Goal: Transaction & Acquisition: Subscribe to service/newsletter

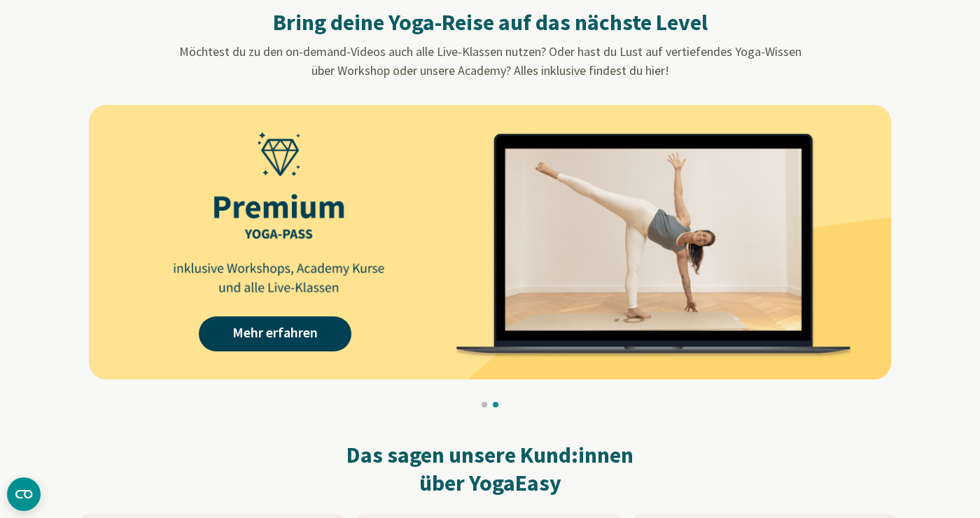
scroll to position [1300, 0]
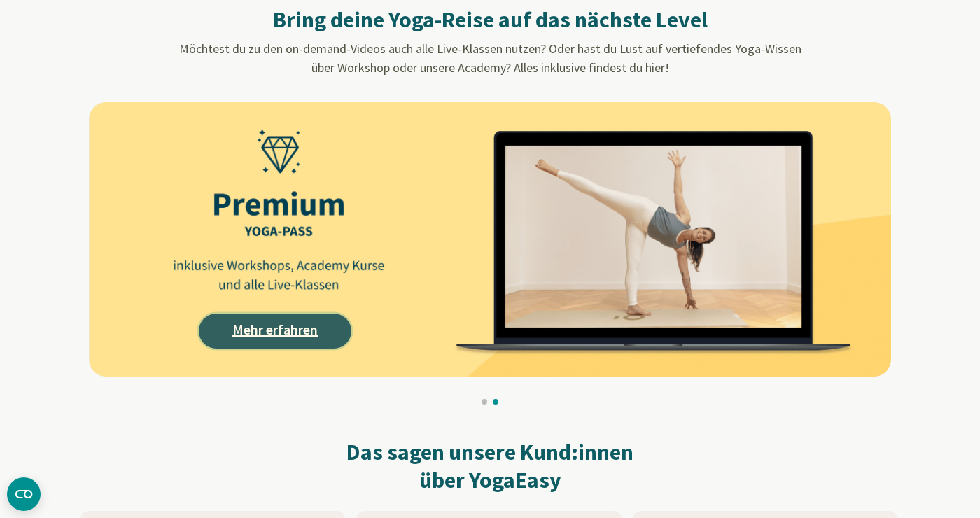
click at [317, 342] on link "Mehr erfahren" at bounding box center [275, 331] width 153 height 35
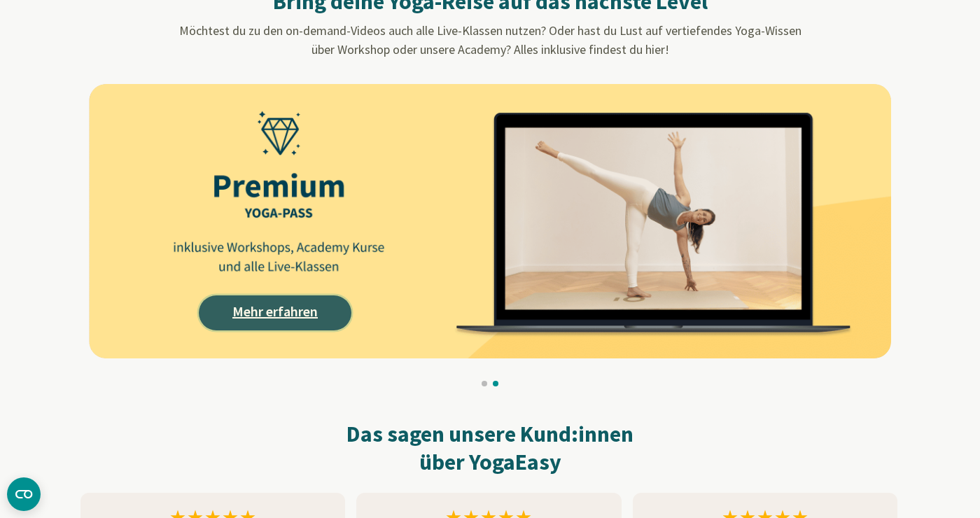
scroll to position [1337, 0]
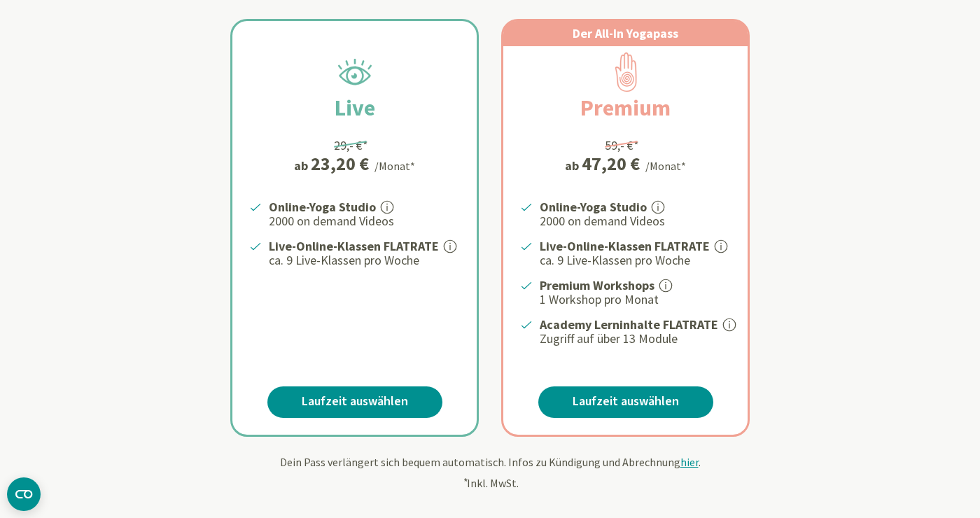
scroll to position [279, 0]
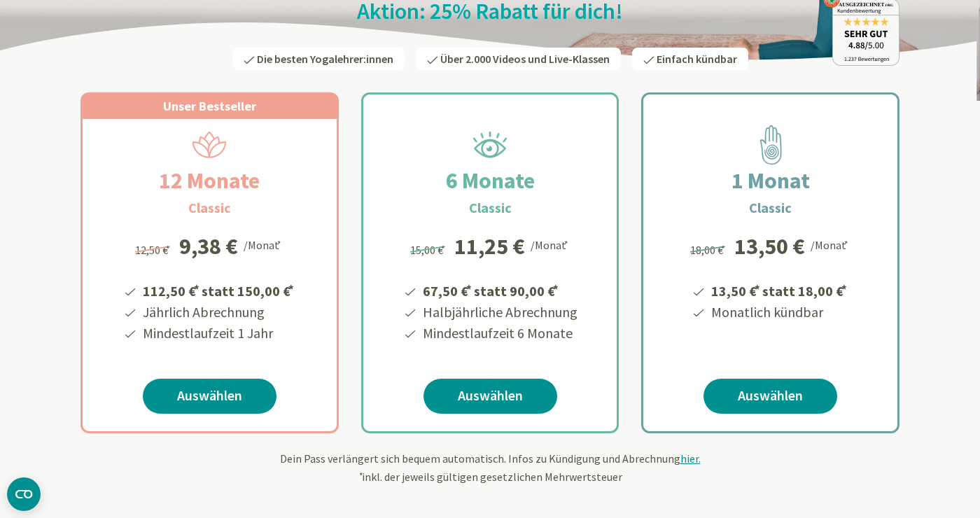
scroll to position [174, 0]
